Goal: Task Accomplishment & Management: Use online tool/utility

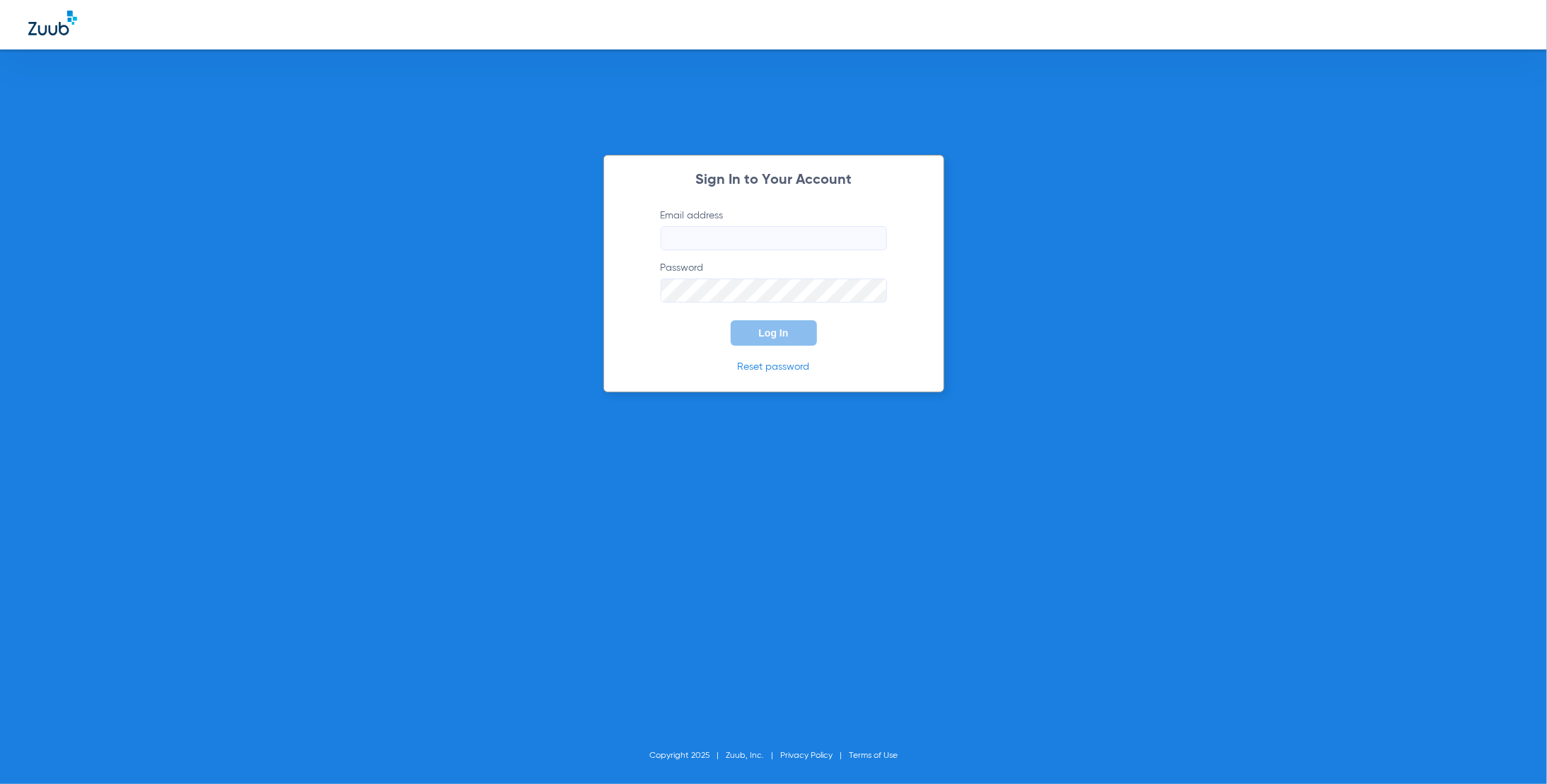
type input "[PERSON_NAME][EMAIL_ADDRESS][DOMAIN_NAME]"
click at [761, 323] on button "Log In" at bounding box center [774, 333] width 86 height 26
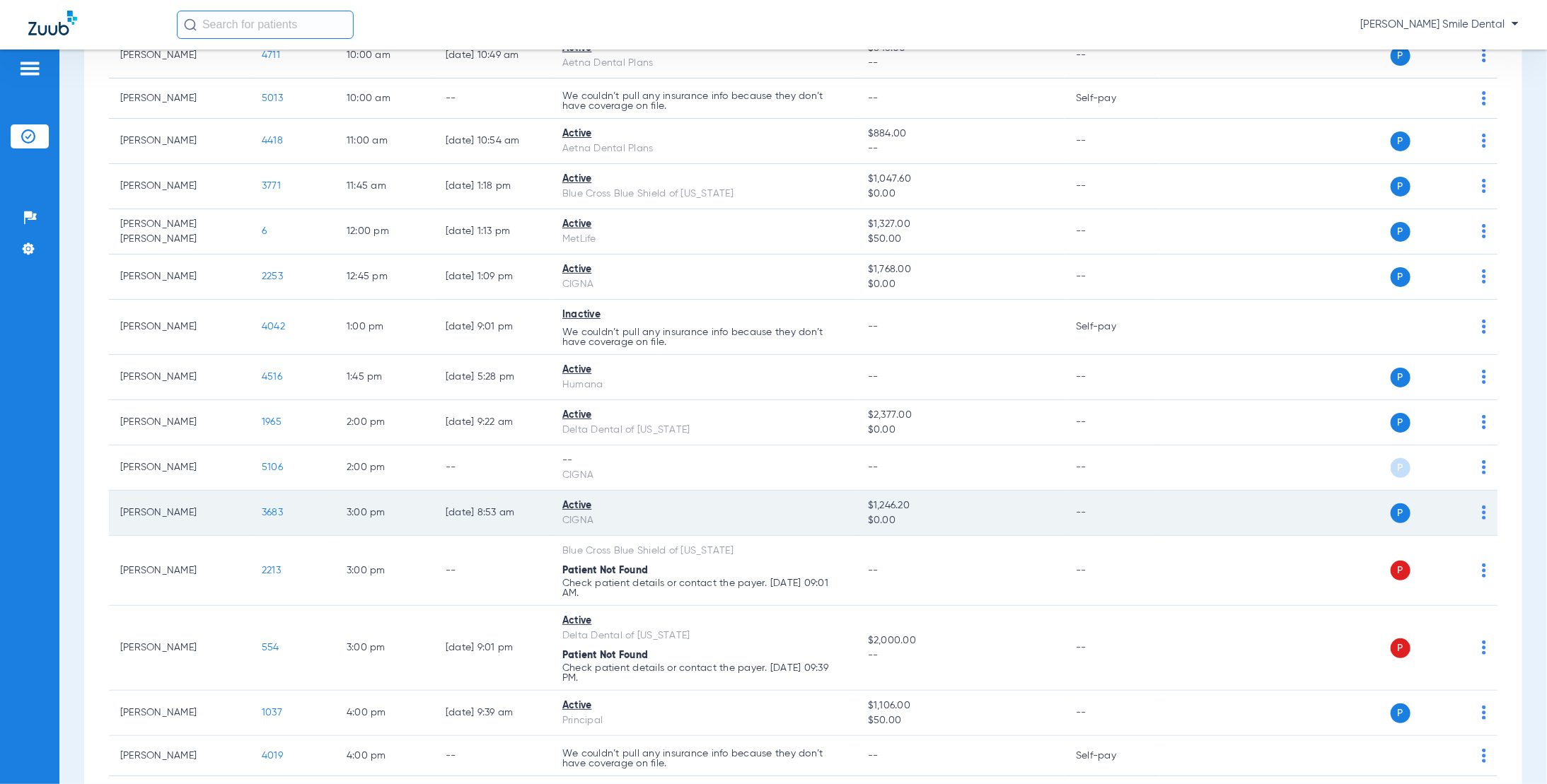
scroll to position [415, 0]
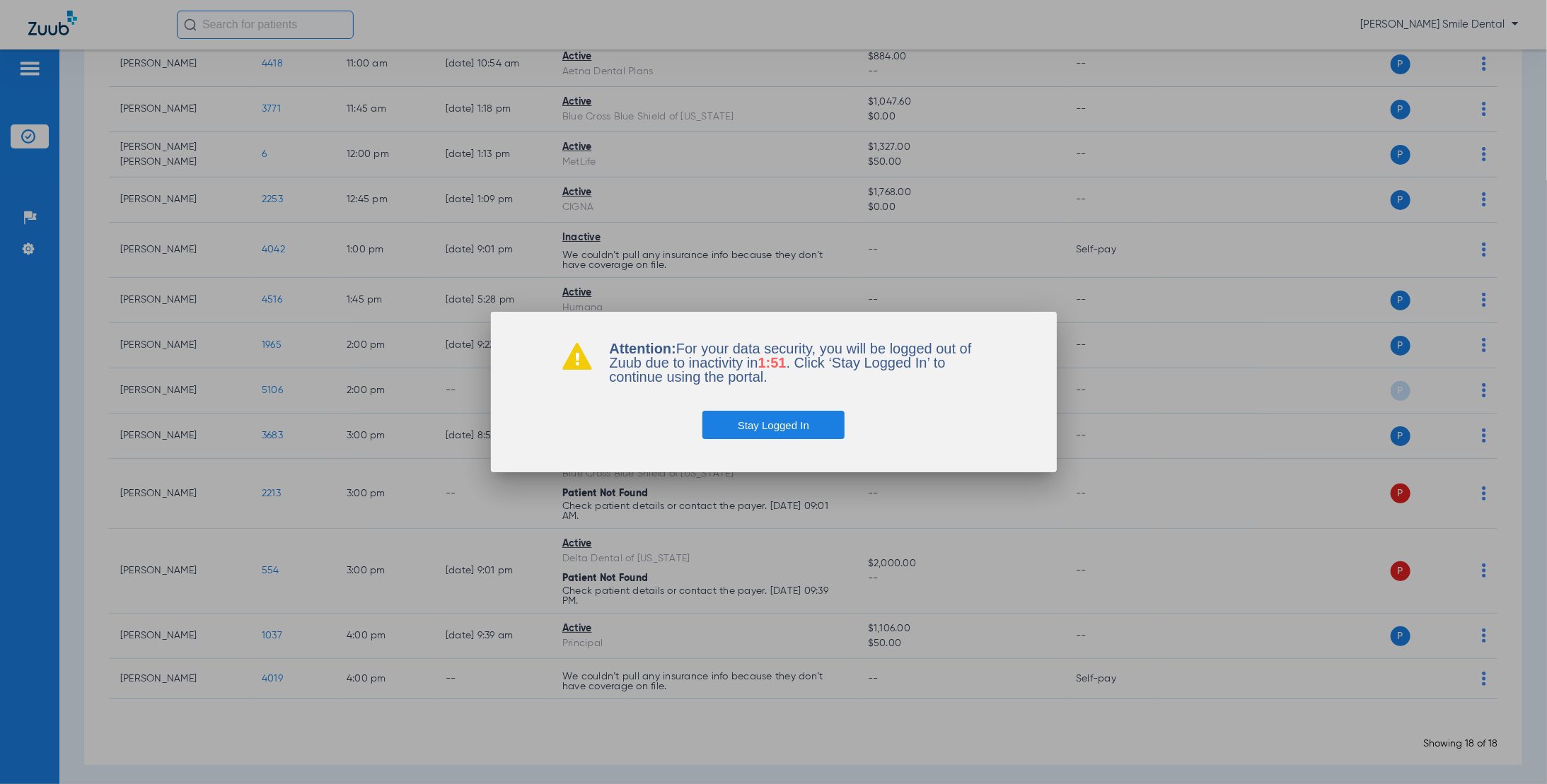
click at [806, 424] on button "Stay Logged In" at bounding box center [774, 425] width 142 height 29
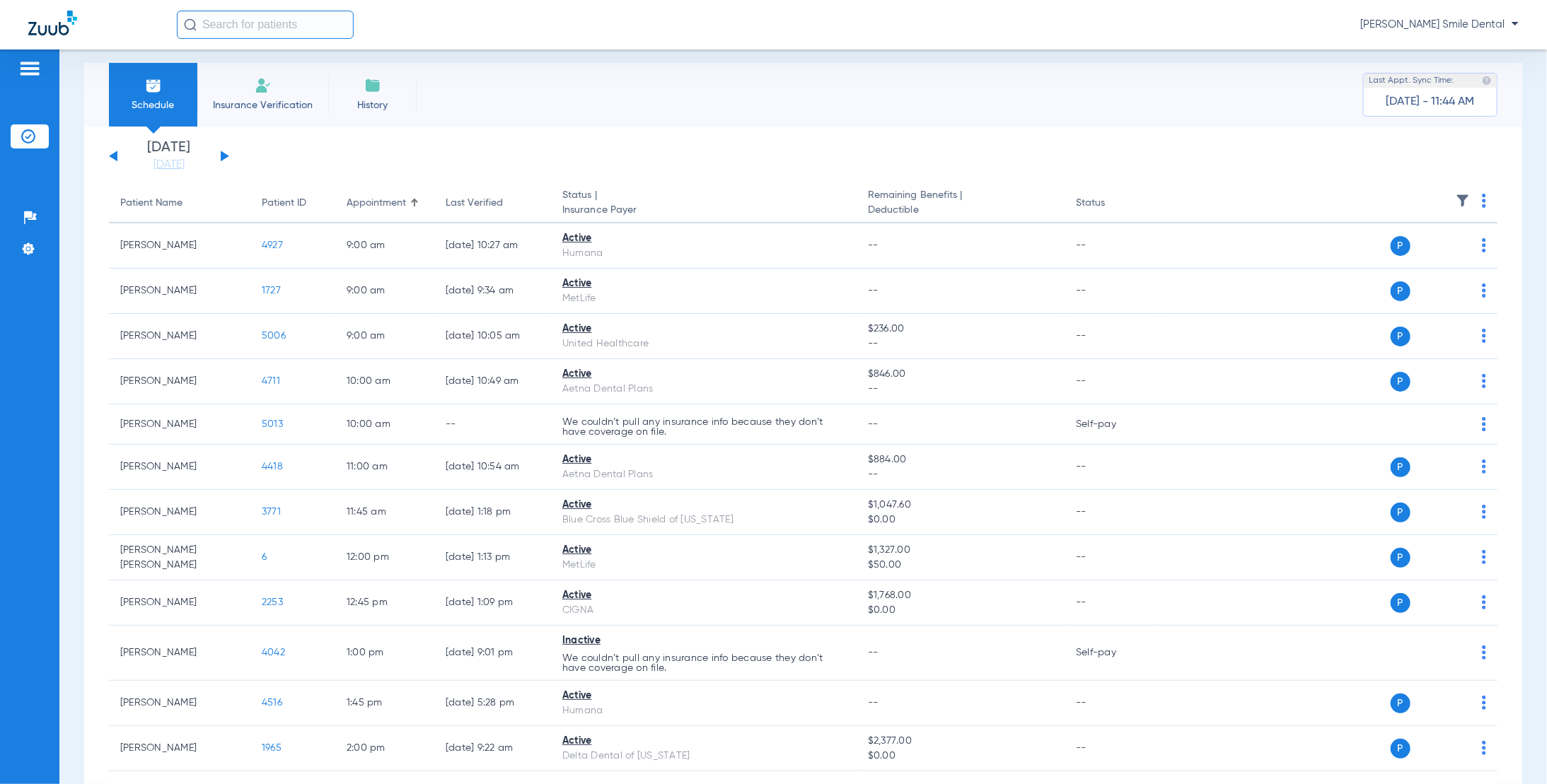
scroll to position [0, 0]
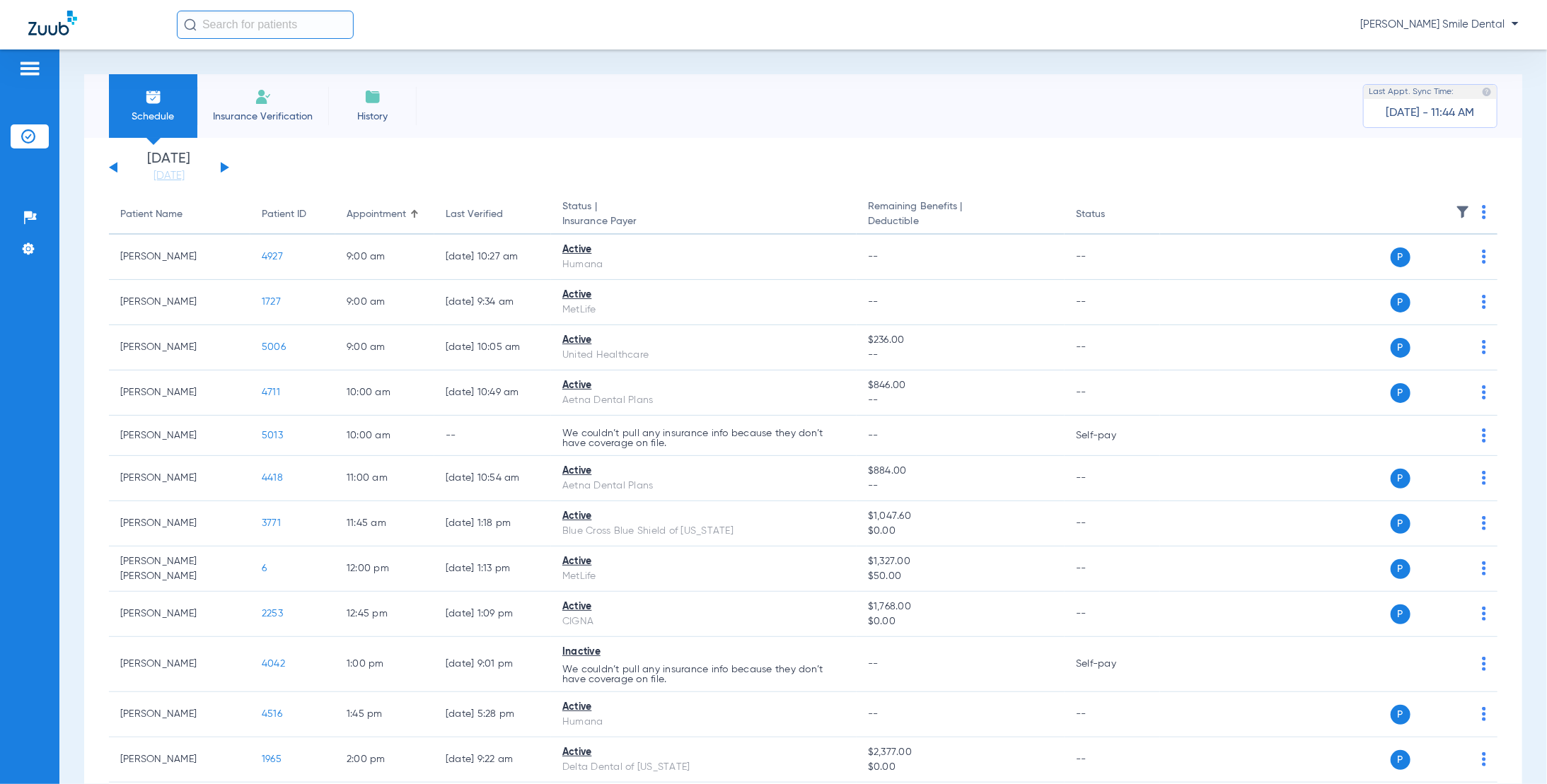
click at [232, 19] on input "text" at bounding box center [265, 25] width 177 height 29
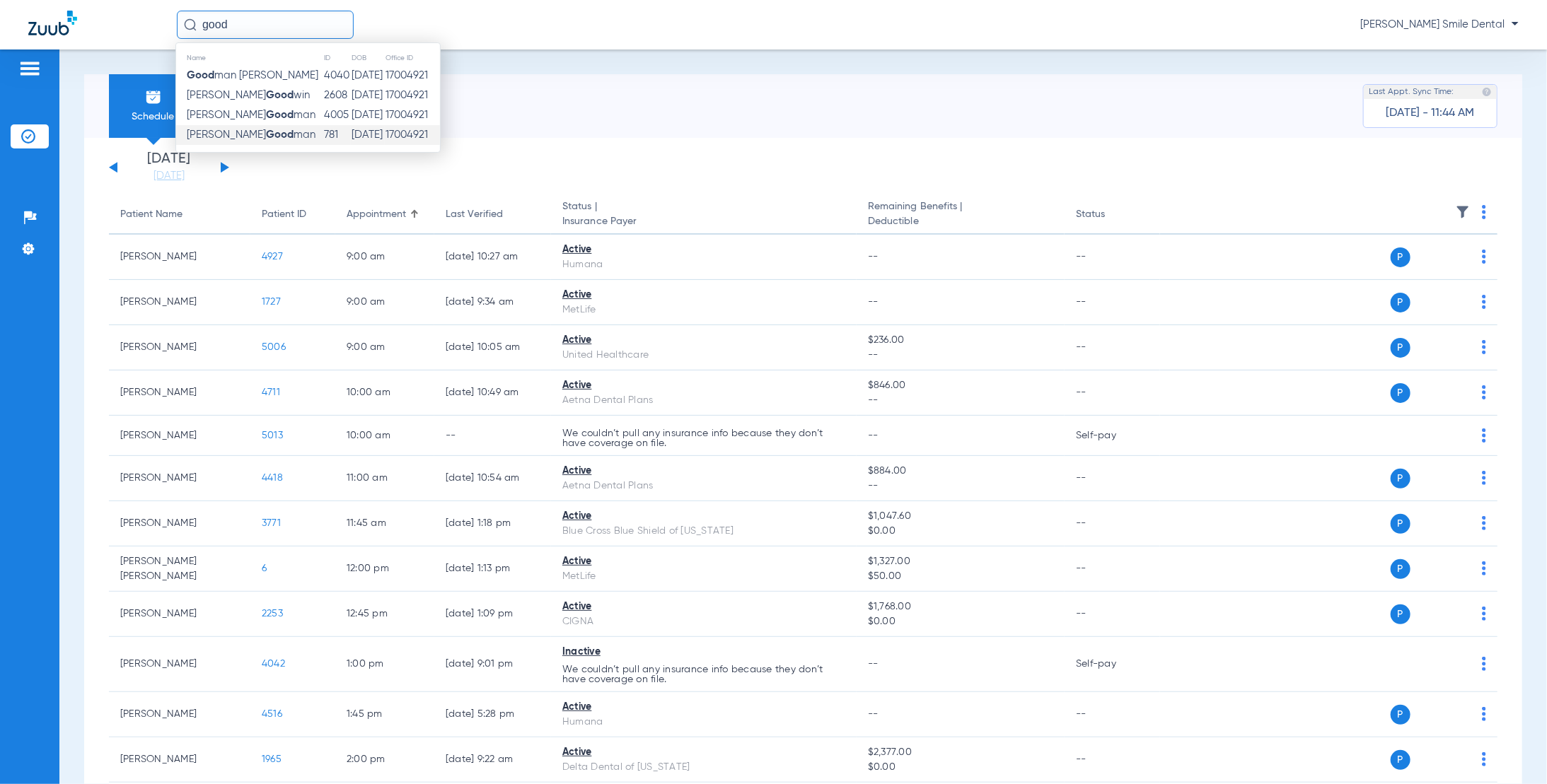
type input "good"
click at [266, 140] on strong "Good" at bounding box center [280, 134] width 28 height 11
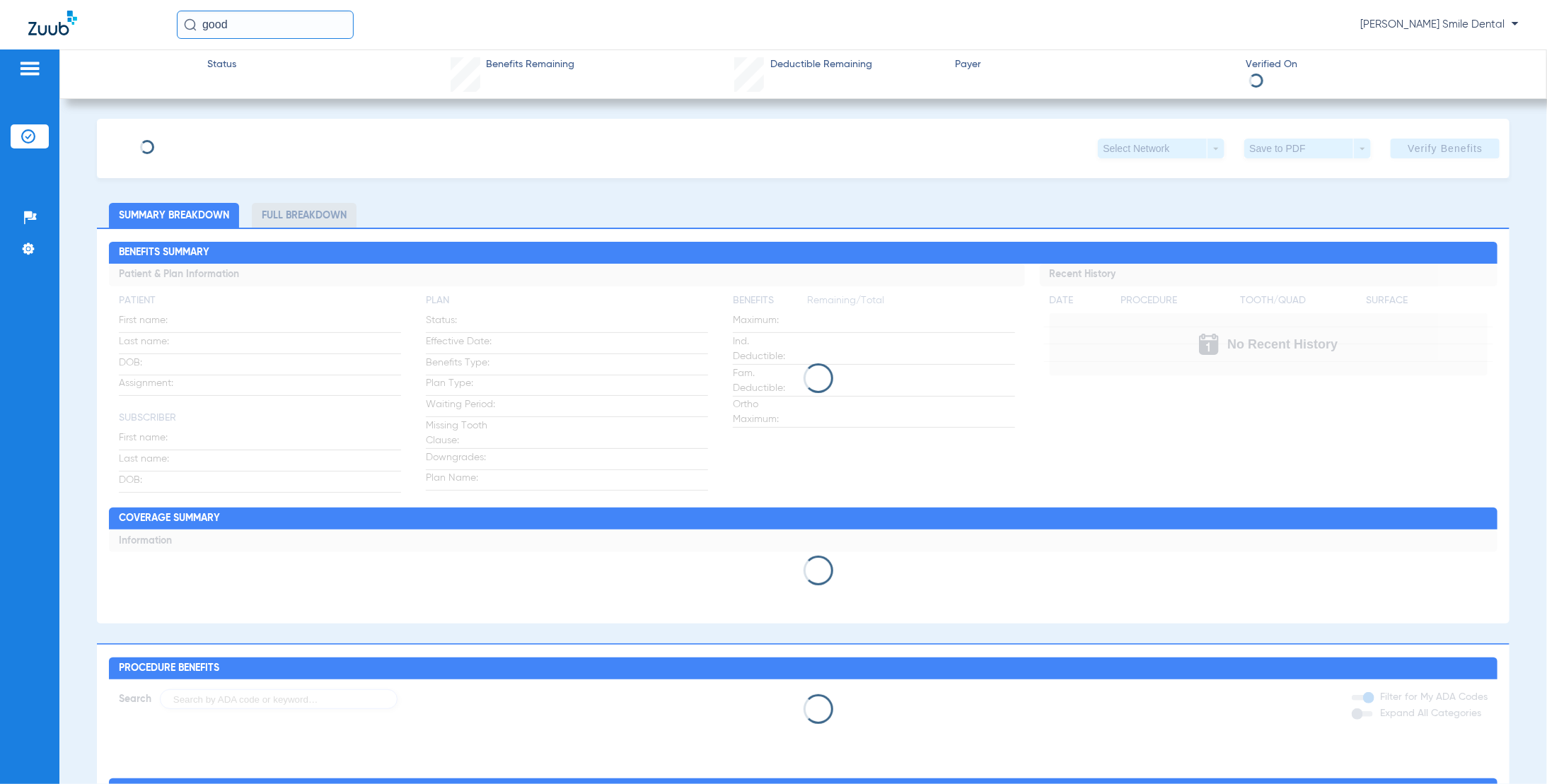
type input "[PERSON_NAME]"
type input "[DATE]"
type input "483702705"
type input "303341"
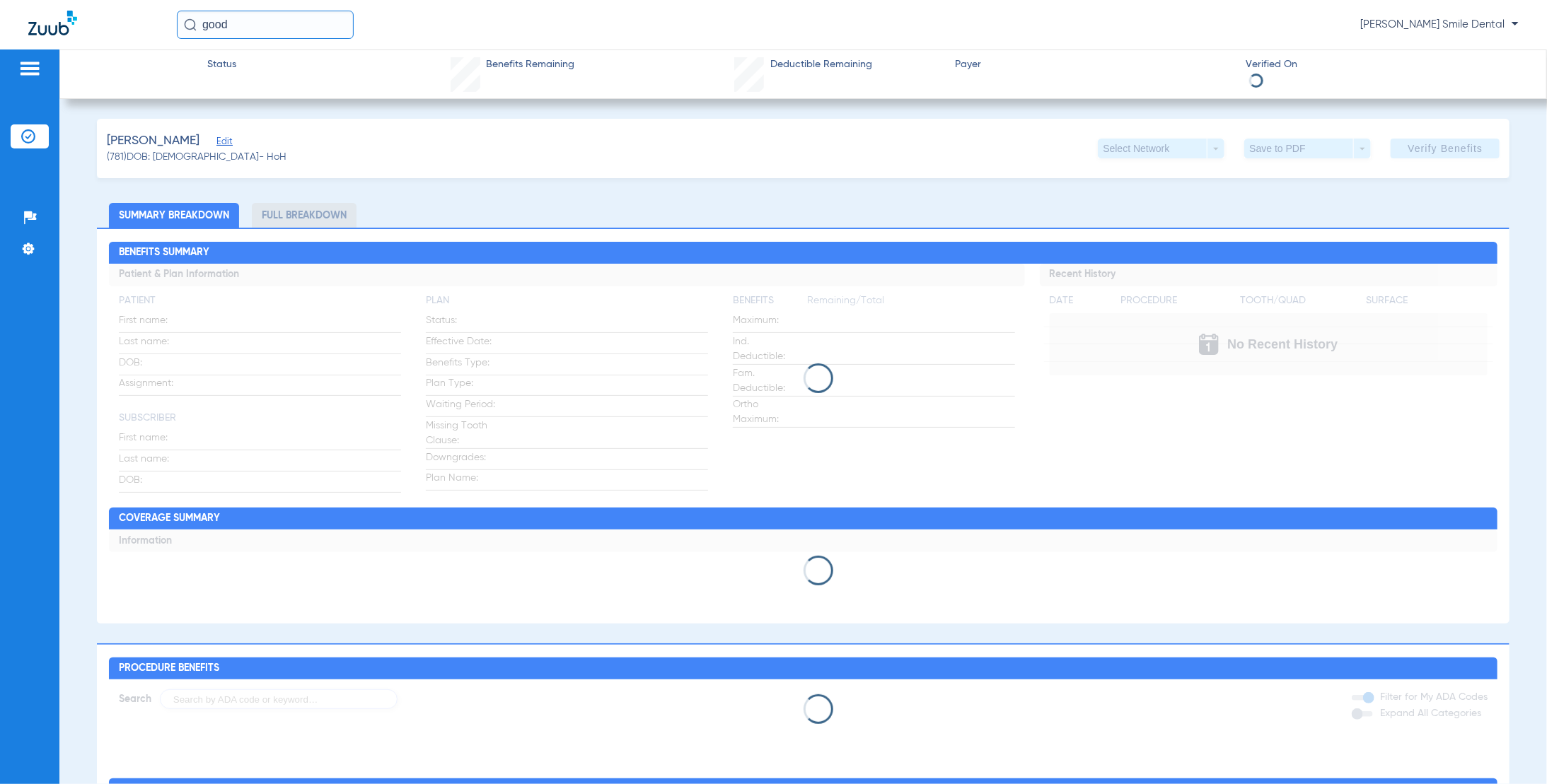
click at [259, 137] on div "[PERSON_NAME] Edit (781) DOB: [DEMOGRAPHIC_DATA] - HoH Select Network arrow_dro…" at bounding box center [803, 148] width 1414 height 59
click at [229, 140] on span "Edit" at bounding box center [222, 143] width 13 height 14
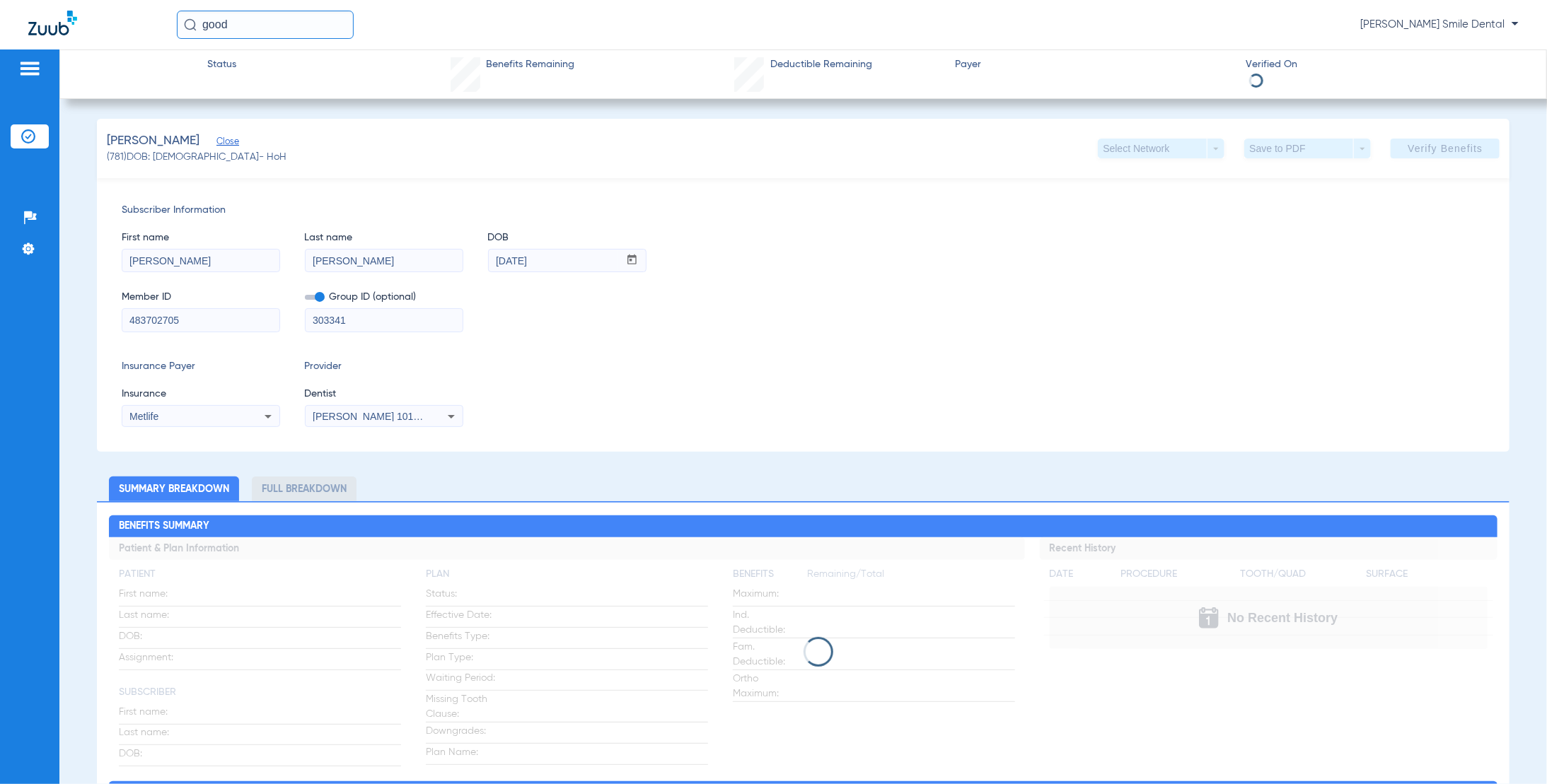
click at [383, 417] on span "[PERSON_NAME] 1013179480" at bounding box center [381, 416] width 139 height 11
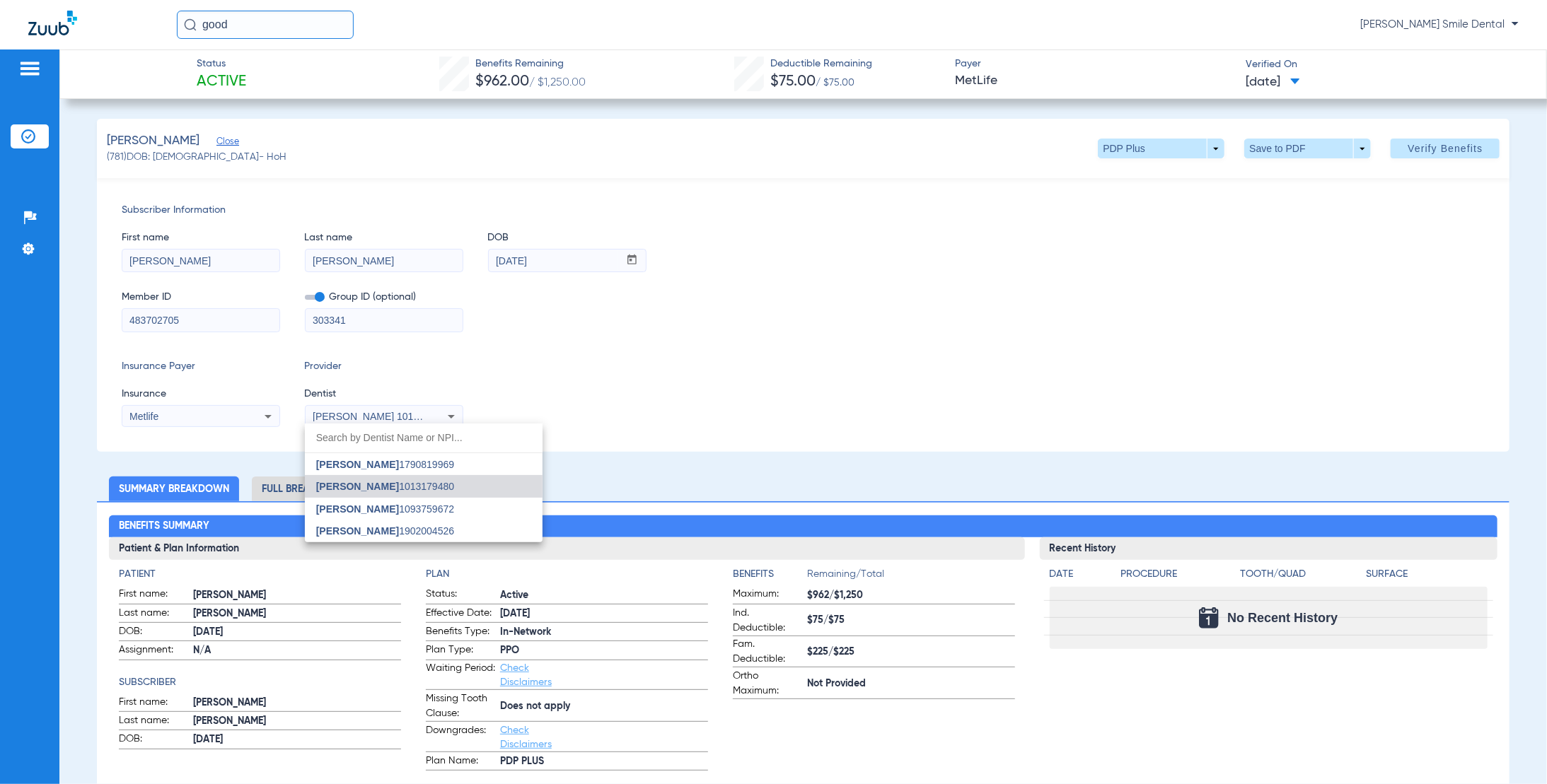
click at [387, 526] on span "[PERSON_NAME]" at bounding box center [358, 530] width 83 height 11
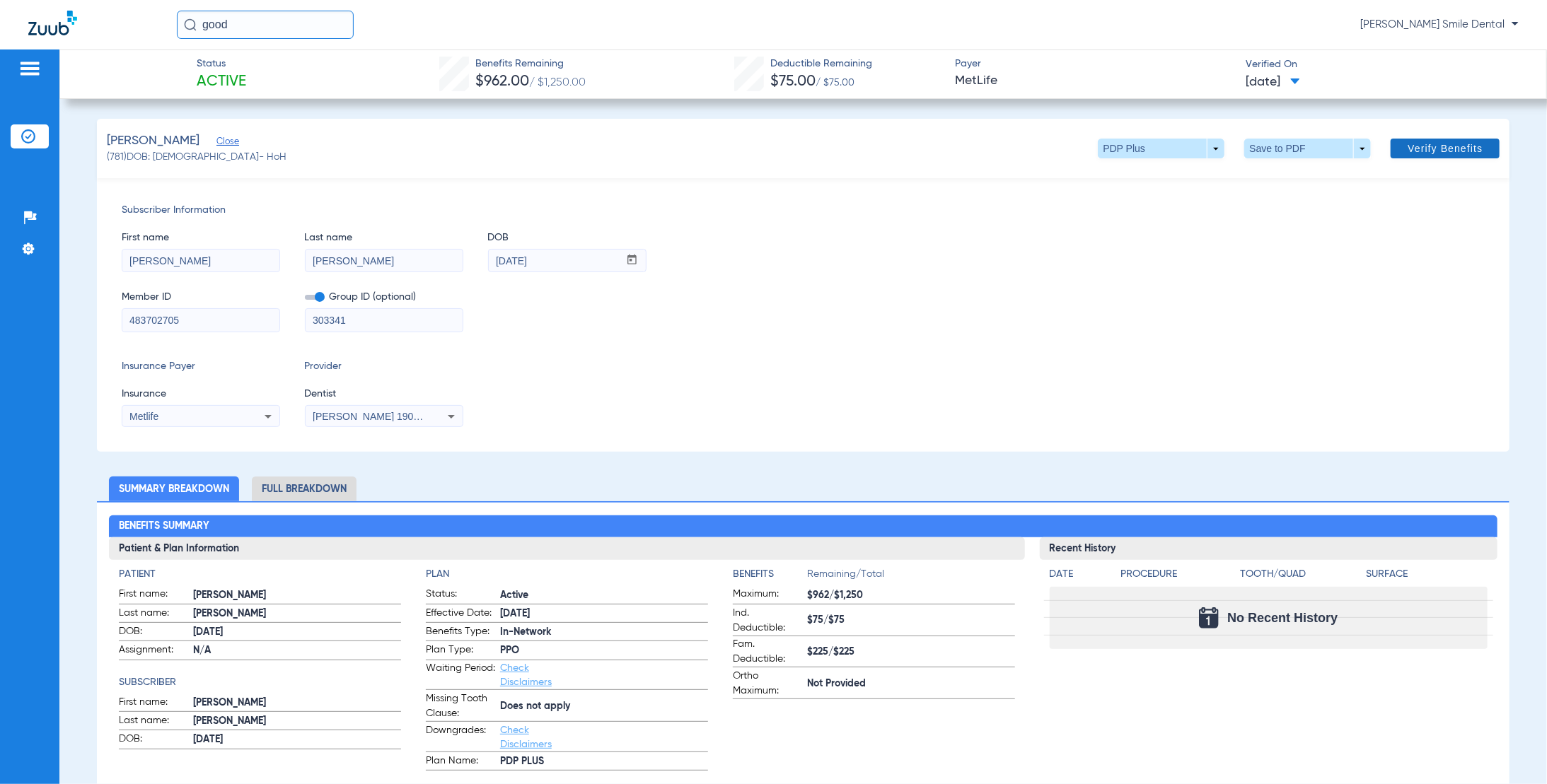
click at [1418, 143] on span "Verify Benefits" at bounding box center [1445, 148] width 75 height 11
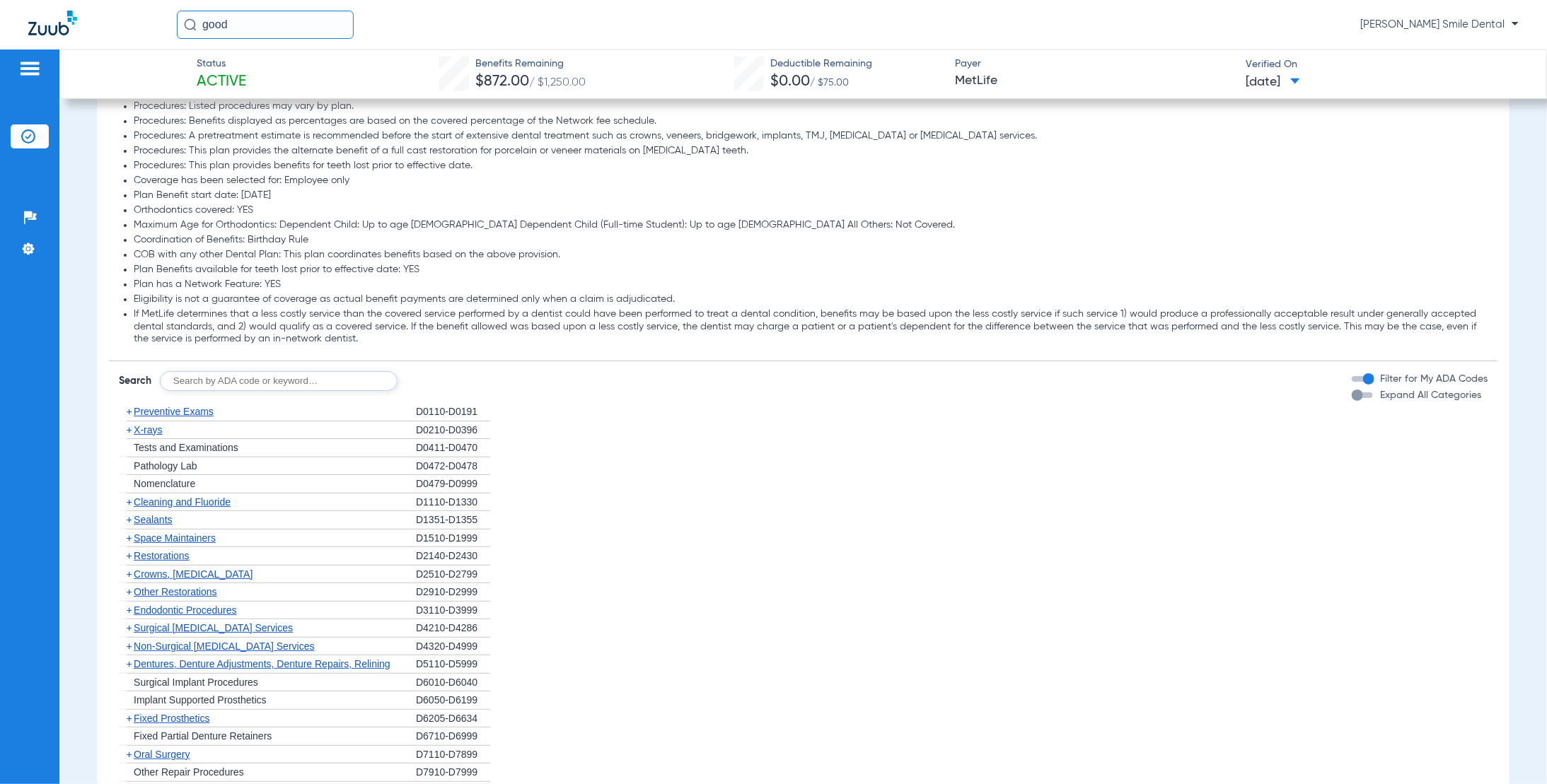
scroll to position [1485, 0]
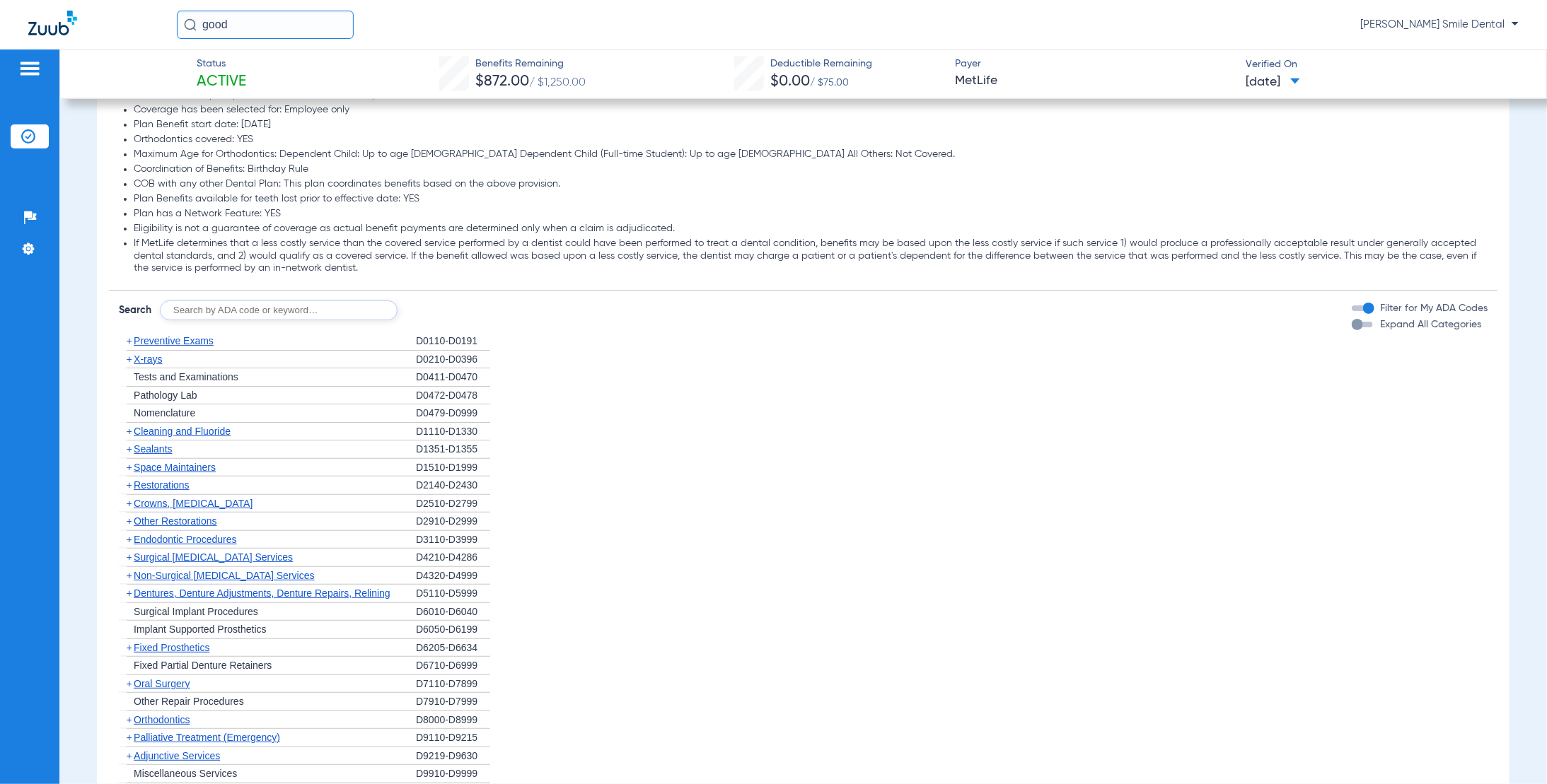
click at [1341, 322] on div "Disclaimers BASIC PLAN - In Network: The maximums and deductibles for these ser…" at bounding box center [803, 212] width 1389 height 1197
click at [1351, 323] on div "button" at bounding box center [1356, 324] width 11 height 11
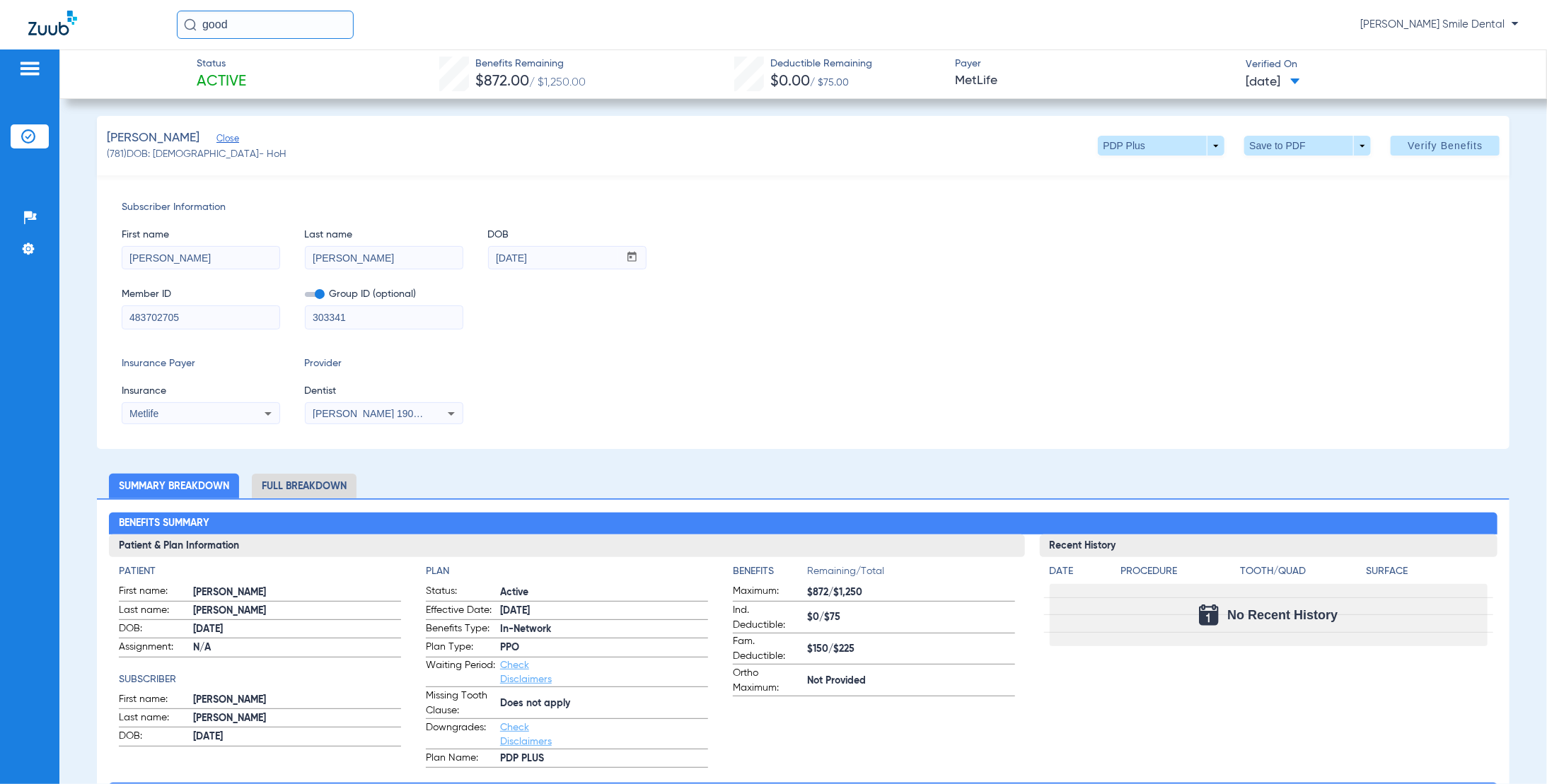
scroll to position [0, 0]
